Goal: Check status: Check status

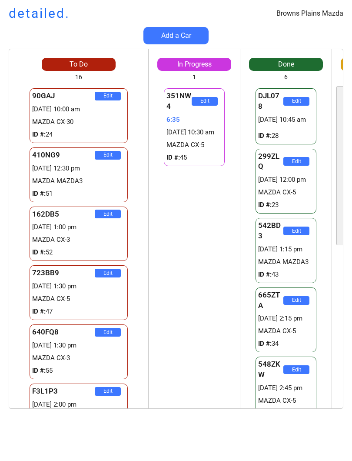
click at [149, 225] on div "351NW4 Edit 6:35 [DATE] 10:30 am MAZDA CX-5 ID #: 45 DJL078 Edit 37:53 [DATE] 1…" at bounding box center [194, 247] width 91 height 322
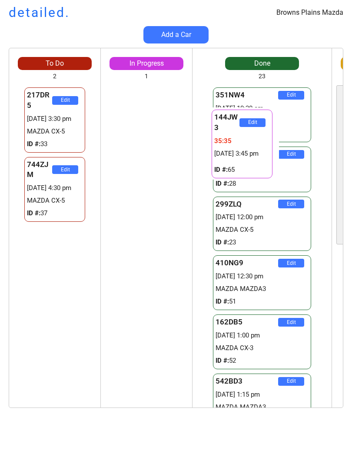
scroll to position [0, 35]
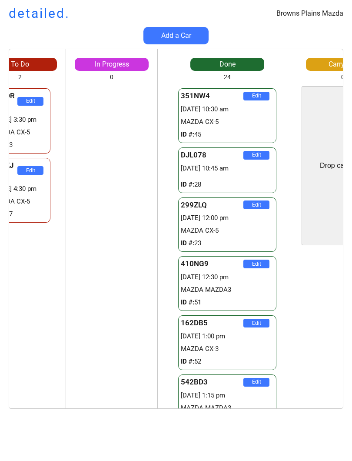
click at [116, 288] on div "144JW3 Edit 35:39 [DATE] 3:45 pm ID #: 65 ACE511 Edit 52:25 [DATE] 4:00 pm ID #…" at bounding box center [111, 247] width 91 height 322
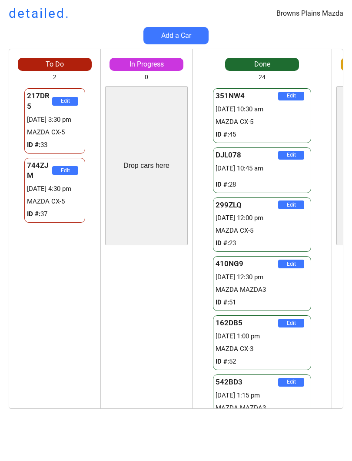
scroll to position [0, 0]
click at [0, 439] on div "Browns Plains Mazda detailed. Add a Car To Do 2 Drop cars here 217DR5 Edit 2927…" at bounding box center [176, 230] width 352 height 461
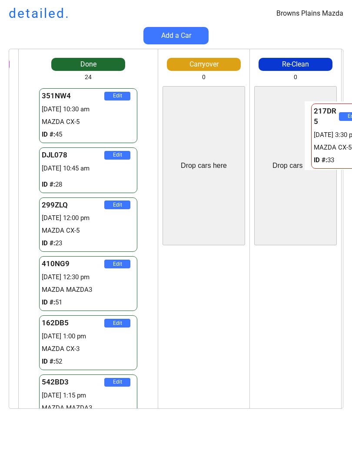
scroll to position [0, 235]
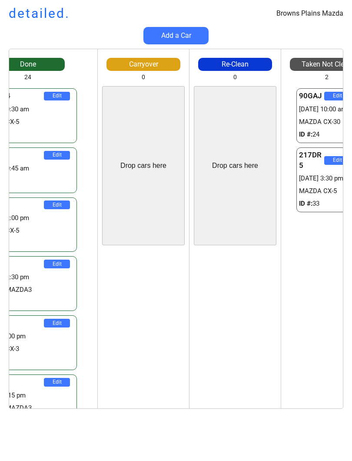
click at [351, 422] on div "Browns Plains Mazda detailed. Add a Car To Do 0 Drop cars here 217DR5 Edit 2927…" at bounding box center [176, 230] width 352 height 461
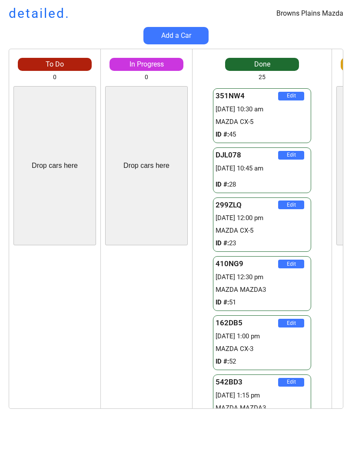
scroll to position [0, 0]
click at [183, 458] on div "Browns Plains Mazda detailed. Add a Car To Do 0 Drop cars here 217DR5 Edit 2927…" at bounding box center [176, 230] width 352 height 461
